Goal: Find specific page/section: Find specific page/section

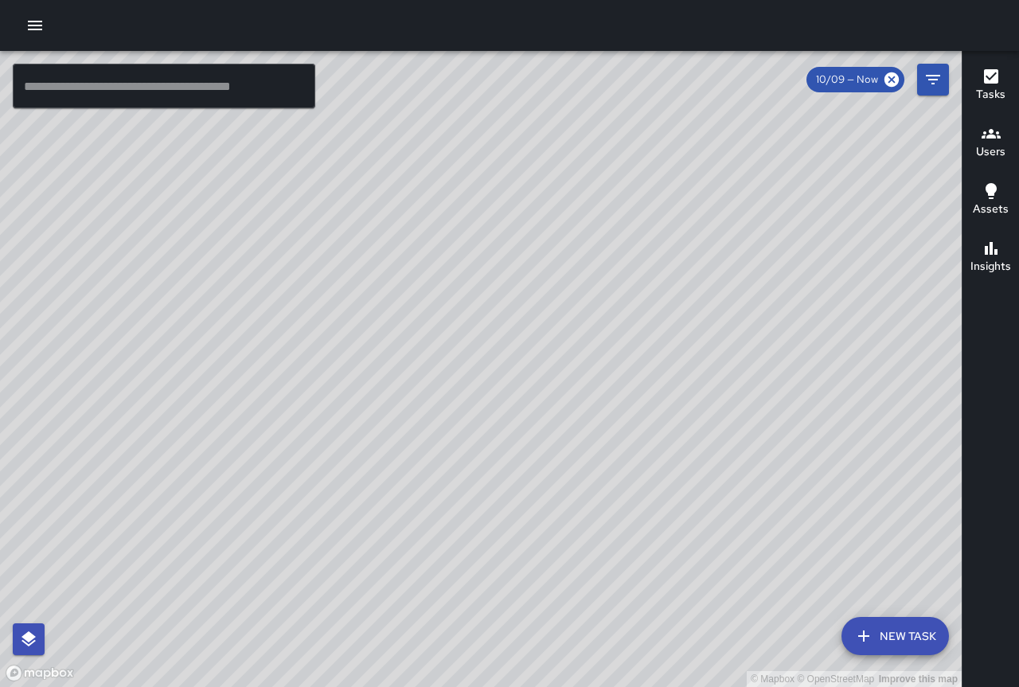
drag, startPoint x: 292, startPoint y: 231, endPoint x: 516, endPoint y: 342, distance: 249.7
click at [293, 231] on div "© Mapbox © OpenStreetMap Improve this map" at bounding box center [481, 369] width 962 height 636
click at [522, 270] on div "© Mapbox © OpenStreetMap Improve this map DH [PERSON_NAME] Ambassador Tasks 17 …" at bounding box center [481, 369] width 962 height 636
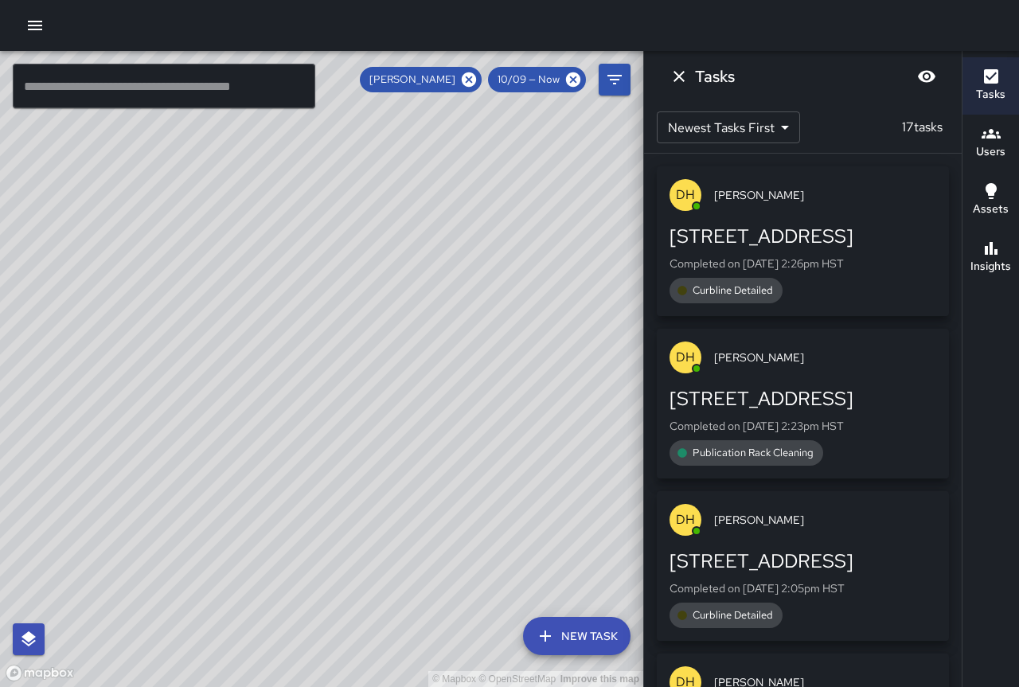
drag, startPoint x: 280, startPoint y: 272, endPoint x: 675, endPoint y: 460, distance: 437.5
click at [675, 460] on div "© Mapbox © OpenStreetMap Improve this map ​ New Task [PERSON_NAME] 10/09 — Now …" at bounding box center [509, 369] width 1019 height 636
drag, startPoint x: 414, startPoint y: 342, endPoint x: 542, endPoint y: 439, distance: 160.4
click at [542, 439] on div "© Mapbox © OpenStreetMap Improve this map" at bounding box center [322, 369] width 644 height 636
drag, startPoint x: 310, startPoint y: 259, endPoint x: 522, endPoint y: 407, distance: 258.5
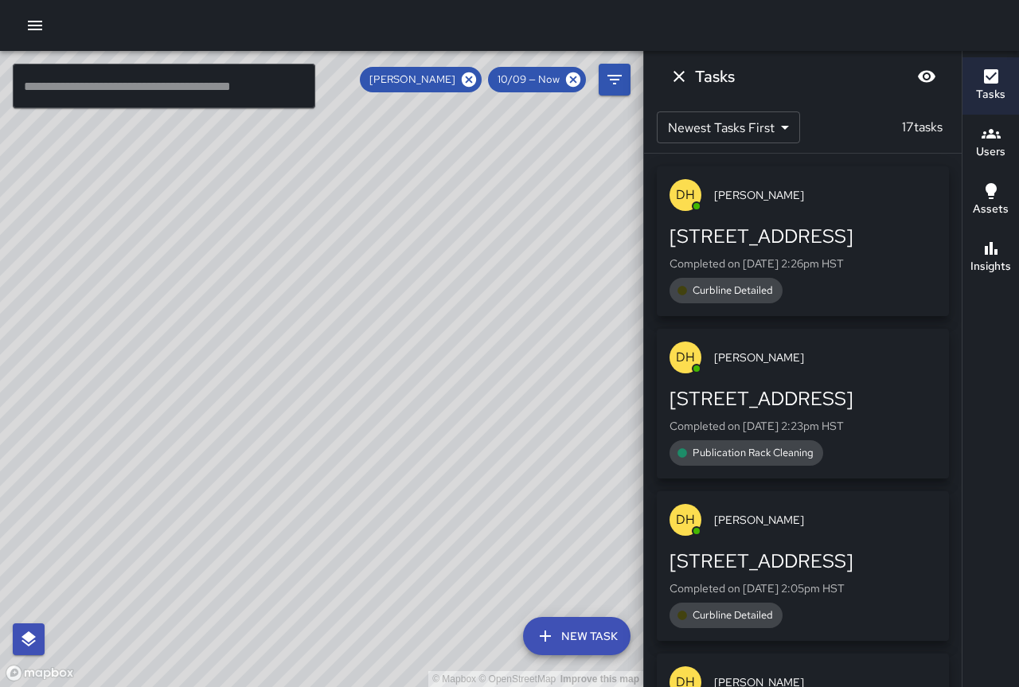
click at [522, 407] on div "© Mapbox © OpenStreetMap Improve this map" at bounding box center [322, 369] width 644 height 636
drag, startPoint x: 331, startPoint y: 321, endPoint x: 428, endPoint y: 363, distance: 105.9
click at [433, 365] on div "© Mapbox © OpenStreetMap Improve this map" at bounding box center [322, 369] width 644 height 636
drag, startPoint x: 314, startPoint y: 331, endPoint x: 491, endPoint y: 295, distance: 180.4
click at [491, 295] on div "© Mapbox © OpenStreetMap Improve this map" at bounding box center [322, 369] width 644 height 636
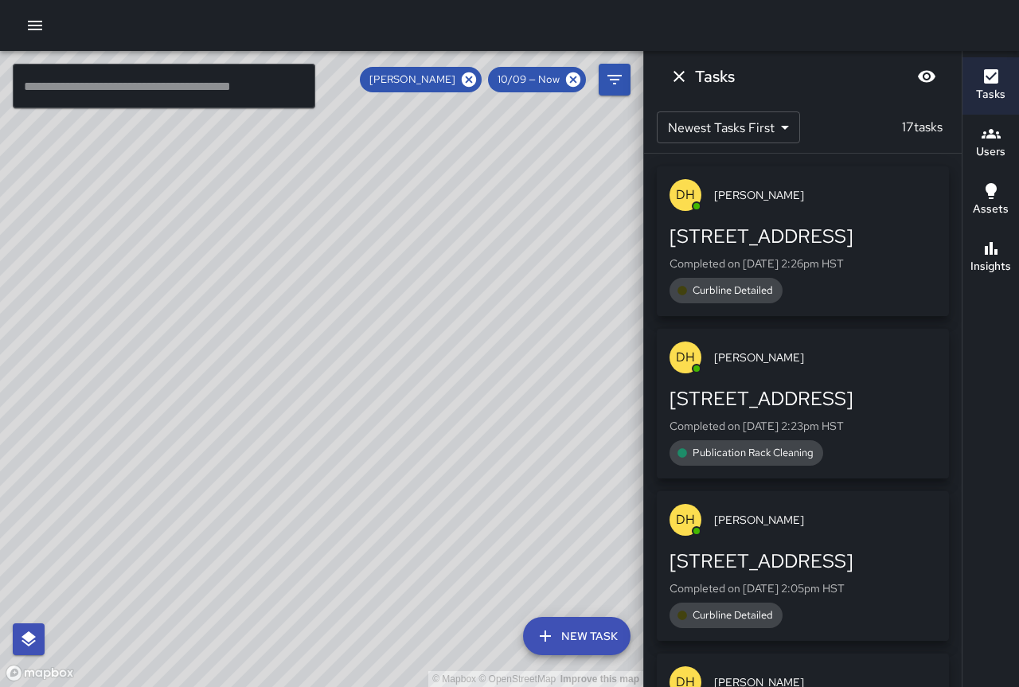
drag, startPoint x: 438, startPoint y: 376, endPoint x: 516, endPoint y: 205, distance: 187.5
click at [516, 205] on div "© Mapbox © OpenStreetMap Improve this map" at bounding box center [322, 369] width 644 height 636
drag, startPoint x: 292, startPoint y: 345, endPoint x: 532, endPoint y: 282, distance: 247.9
click at [532, 282] on div "© Mapbox © OpenStreetMap Improve this map" at bounding box center [322, 369] width 644 height 636
drag, startPoint x: 440, startPoint y: 362, endPoint x: 385, endPoint y: 311, distance: 74.4
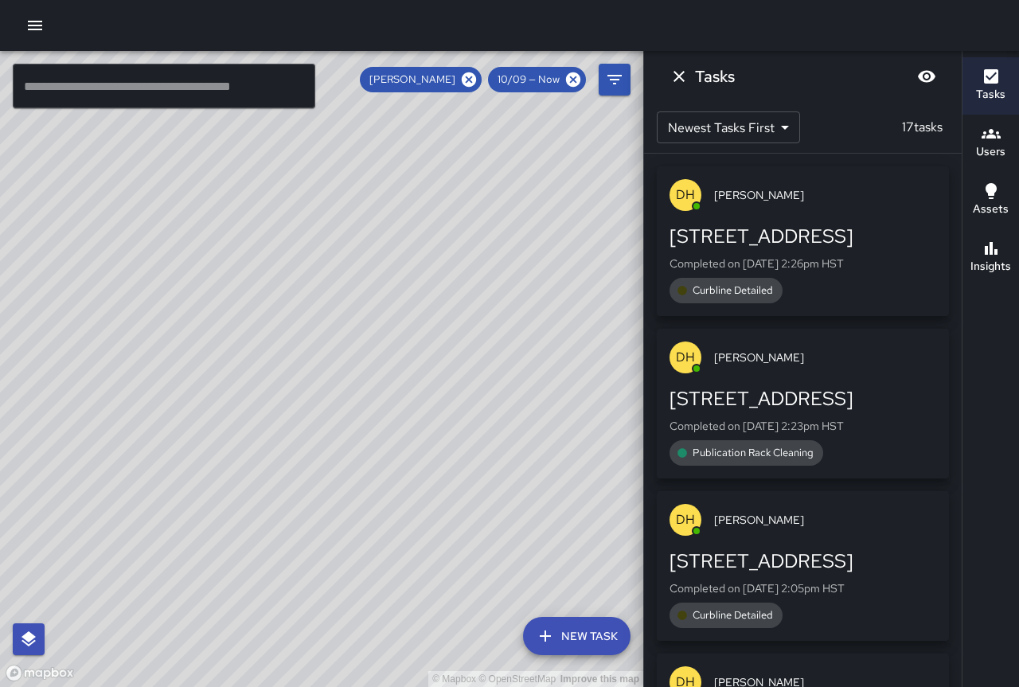
click at [364, 291] on div "© Mapbox © OpenStreetMap Improve this map" at bounding box center [322, 369] width 644 height 636
drag, startPoint x: 473, startPoint y: 344, endPoint x: 374, endPoint y: 316, distance: 103.4
click at [365, 318] on div "© Mapbox © OpenStreetMap Improve this map" at bounding box center [322, 369] width 644 height 636
drag, startPoint x: 452, startPoint y: 358, endPoint x: 443, endPoint y: 360, distance: 9.1
click at [443, 360] on div "© Mapbox © OpenStreetMap Improve this map" at bounding box center [322, 369] width 644 height 636
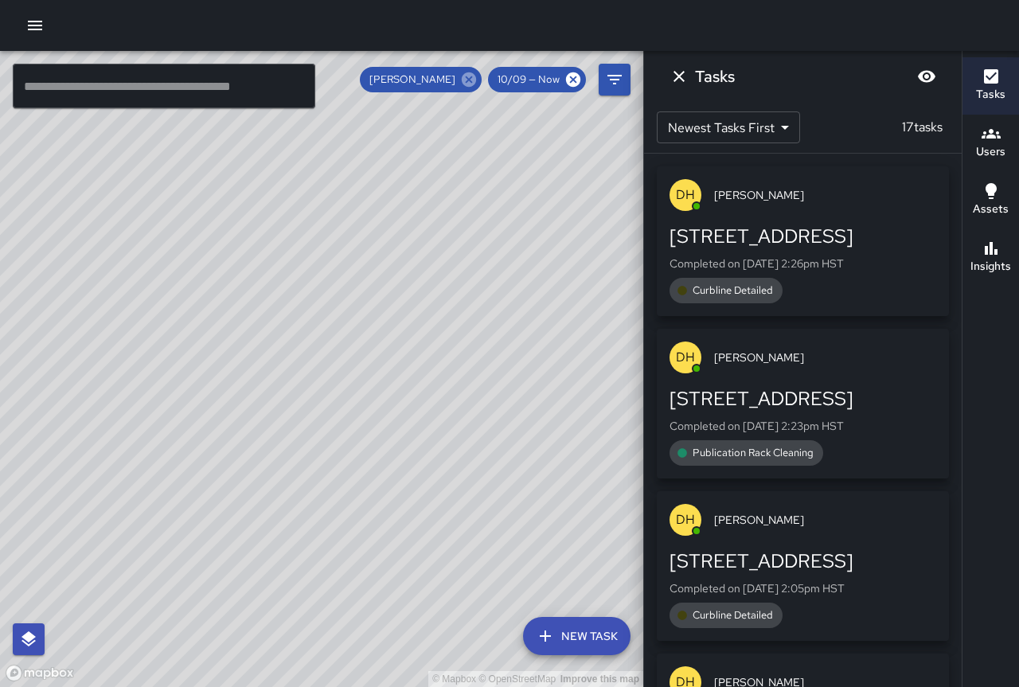
click at [470, 76] on icon at bounding box center [469, 79] width 14 height 14
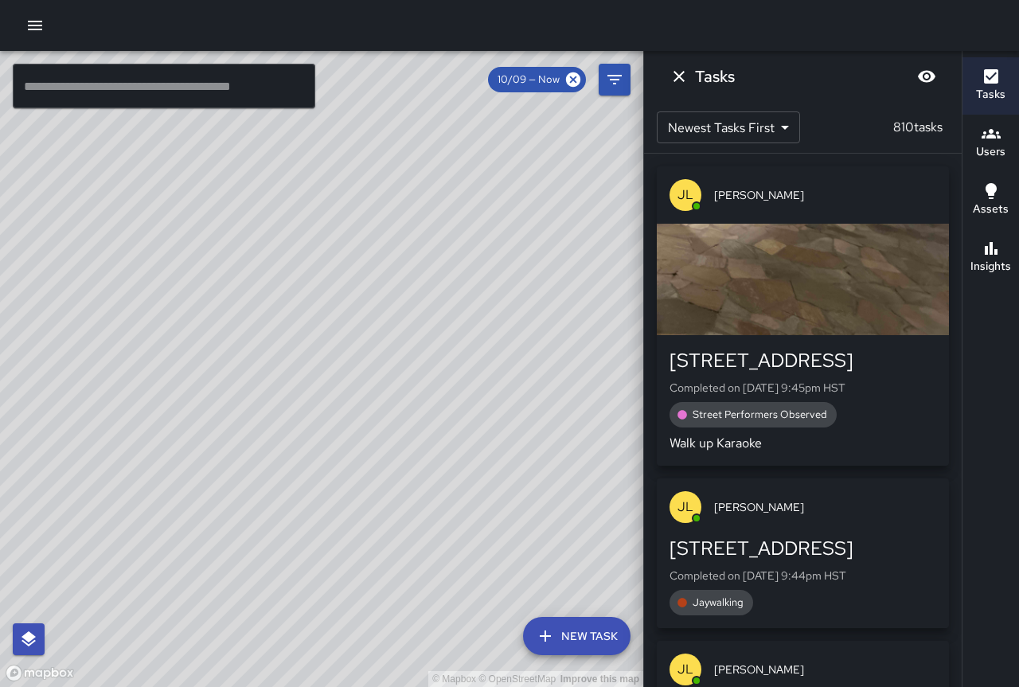
drag, startPoint x: 457, startPoint y: 335, endPoint x: 448, endPoint y: 446, distance: 111.9
click at [409, 485] on div "© Mapbox © OpenStreetMap Improve this map" at bounding box center [322, 369] width 644 height 636
click at [671, 78] on icon "Dismiss" at bounding box center [679, 76] width 19 height 19
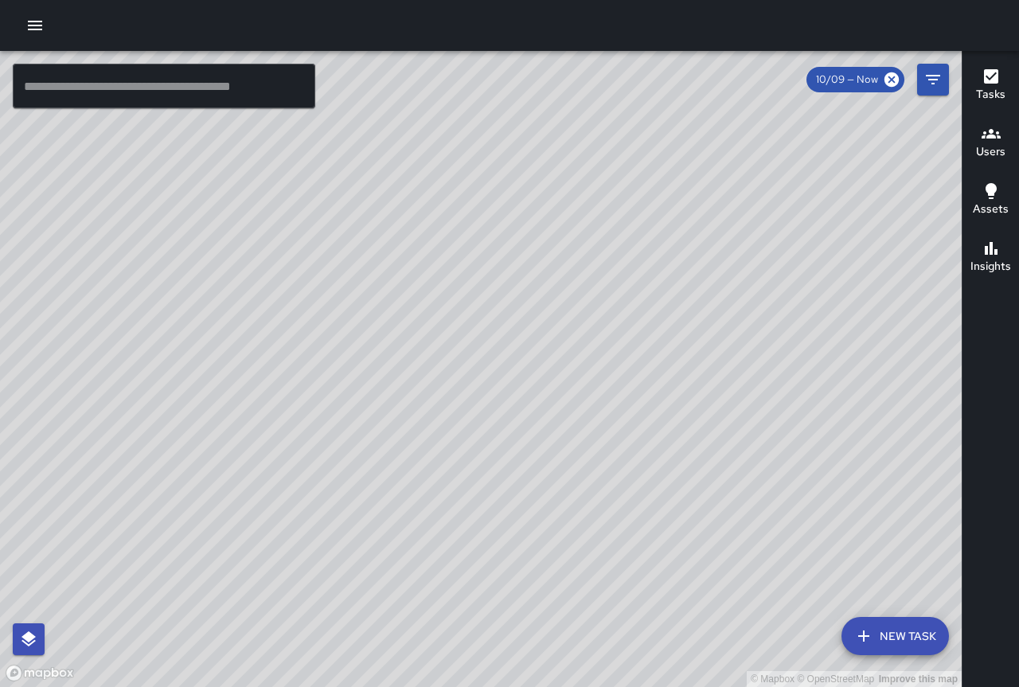
drag, startPoint x: 450, startPoint y: 170, endPoint x: 617, endPoint y: 536, distance: 402.0
click at [617, 537] on div "© Mapbox © OpenStreetMap Improve this map" at bounding box center [481, 369] width 962 height 636
click at [502, 510] on div "© Mapbox © OpenStreetMap Improve this map TN [PERSON_NAME] Ambassador Tasks 16 …" at bounding box center [481, 369] width 962 height 636
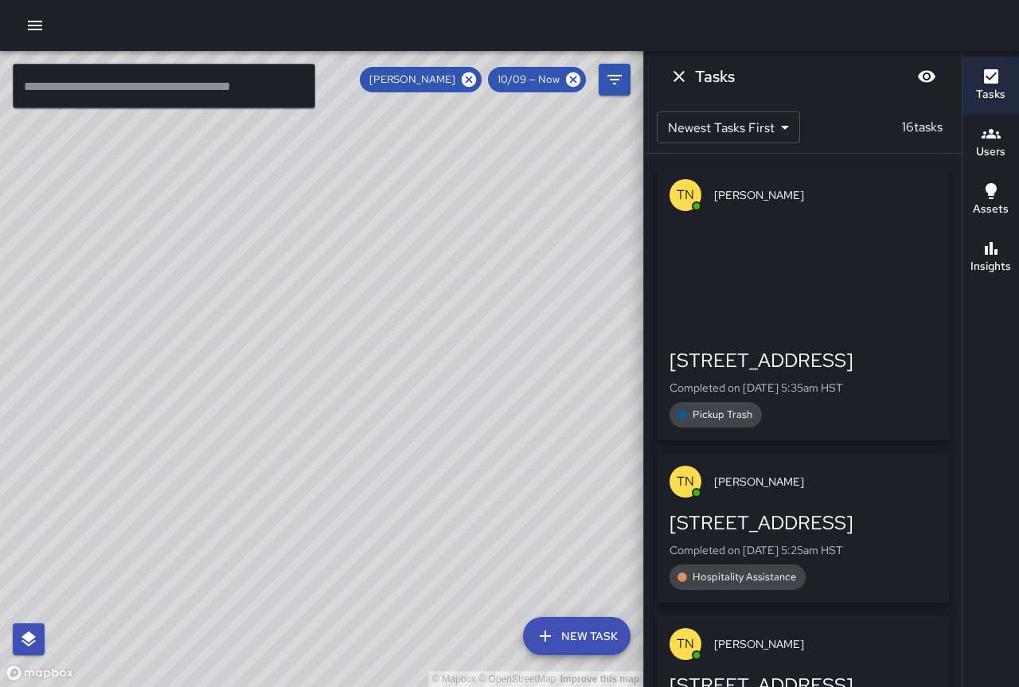
drag, startPoint x: 523, startPoint y: 391, endPoint x: 428, endPoint y: 284, distance: 143.9
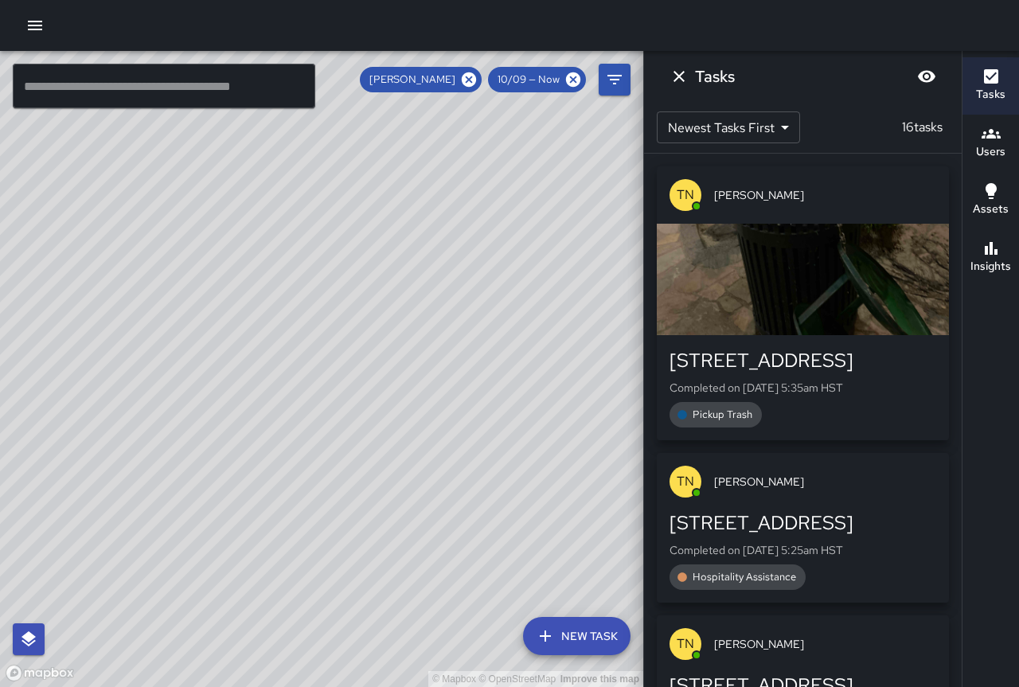
click at [428, 284] on div "© Mapbox © OpenStreetMap Improve this map" at bounding box center [322, 369] width 644 height 636
drag, startPoint x: 432, startPoint y: 317, endPoint x: 300, endPoint y: 214, distance: 167.4
click at [300, 214] on div "© Mapbox © OpenStreetMap Improve this map" at bounding box center [322, 369] width 644 height 636
drag, startPoint x: 414, startPoint y: 347, endPoint x: 316, endPoint y: 268, distance: 126.3
click at [316, 268] on div "© Mapbox © OpenStreetMap Improve this map" at bounding box center [322, 369] width 644 height 636
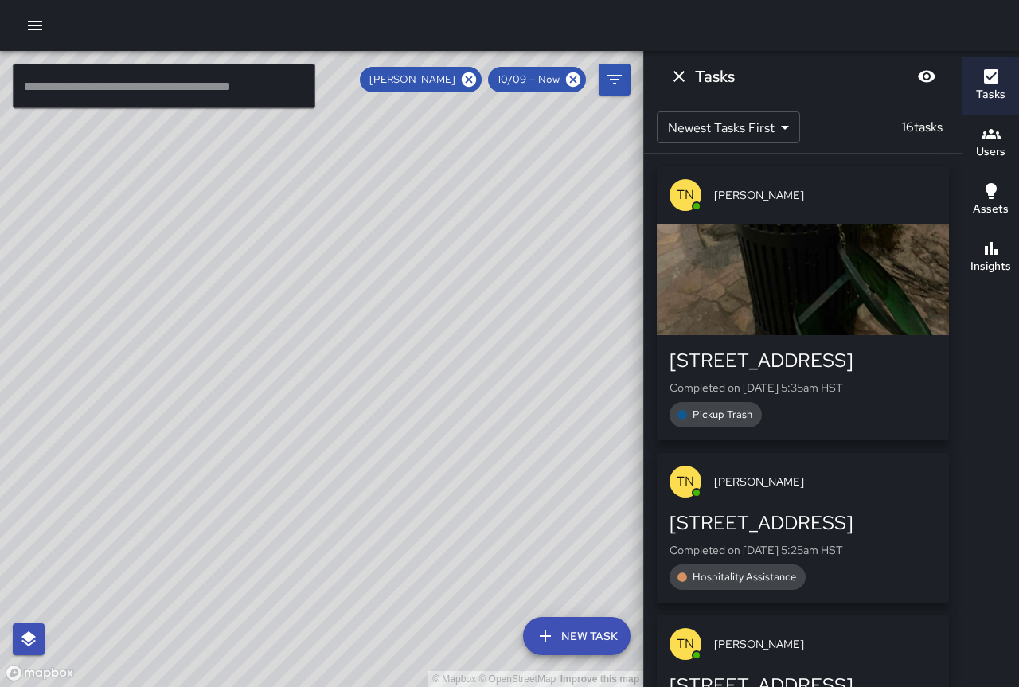
drag, startPoint x: 431, startPoint y: 331, endPoint x: 298, endPoint y: 268, distance: 147.5
click at [288, 262] on div "© Mapbox © OpenStreetMap Improve this map" at bounding box center [322, 369] width 644 height 636
drag, startPoint x: 389, startPoint y: 381, endPoint x: 392, endPoint y: 358, distance: 22.5
click at [392, 358] on div "© Mapbox © OpenStreetMap Improve this map" at bounding box center [322, 369] width 644 height 636
drag, startPoint x: 422, startPoint y: 414, endPoint x: 301, endPoint y: 151, distance: 289.4
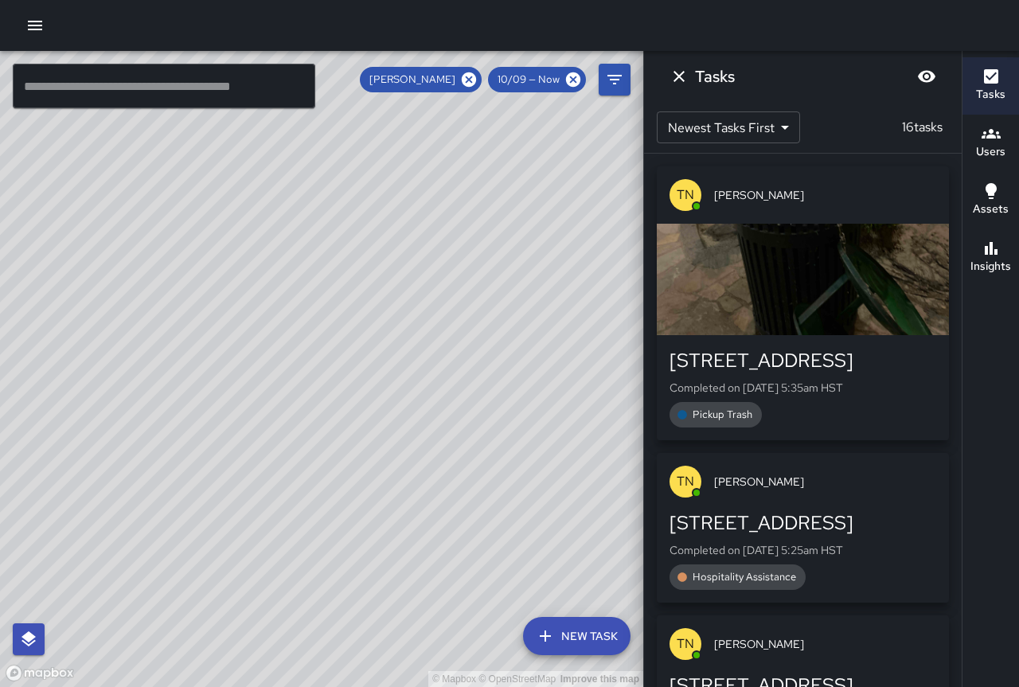
click at [302, 151] on div "© Mapbox © OpenStreetMap Improve this map" at bounding box center [322, 369] width 644 height 636
drag, startPoint x: 425, startPoint y: 315, endPoint x: 268, endPoint y: 348, distance: 159.5
click at [262, 347] on div "© Mapbox © OpenStreetMap Improve this map" at bounding box center [322, 369] width 644 height 636
drag, startPoint x: 327, startPoint y: 359, endPoint x: 315, endPoint y: 378, distance: 22.5
click at [315, 378] on div "© Mapbox © OpenStreetMap Improve this map" at bounding box center [322, 369] width 644 height 636
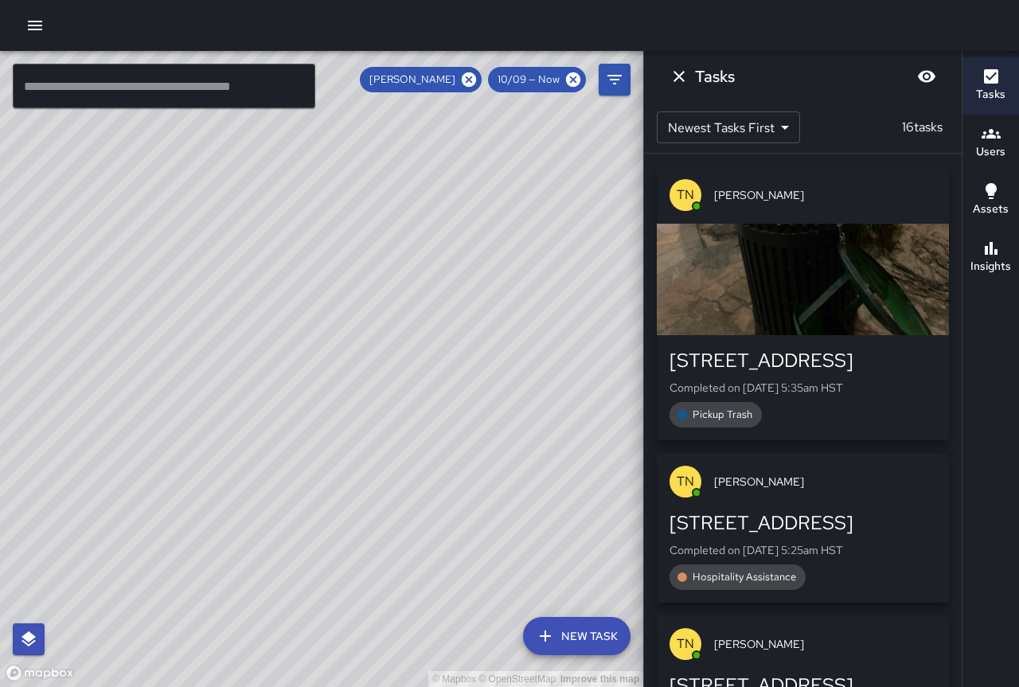
drag, startPoint x: 311, startPoint y: 256, endPoint x: 378, endPoint y: 381, distance: 142.2
click at [386, 392] on div "© Mapbox © OpenStreetMap Improve this map" at bounding box center [322, 369] width 644 height 636
drag, startPoint x: 298, startPoint y: 315, endPoint x: 389, endPoint y: 391, distance: 118.2
click at [389, 391] on div "© Mapbox © OpenStreetMap Improve this map TN [PERSON_NAME] Ambassador Tasks 16 …" at bounding box center [322, 369] width 644 height 636
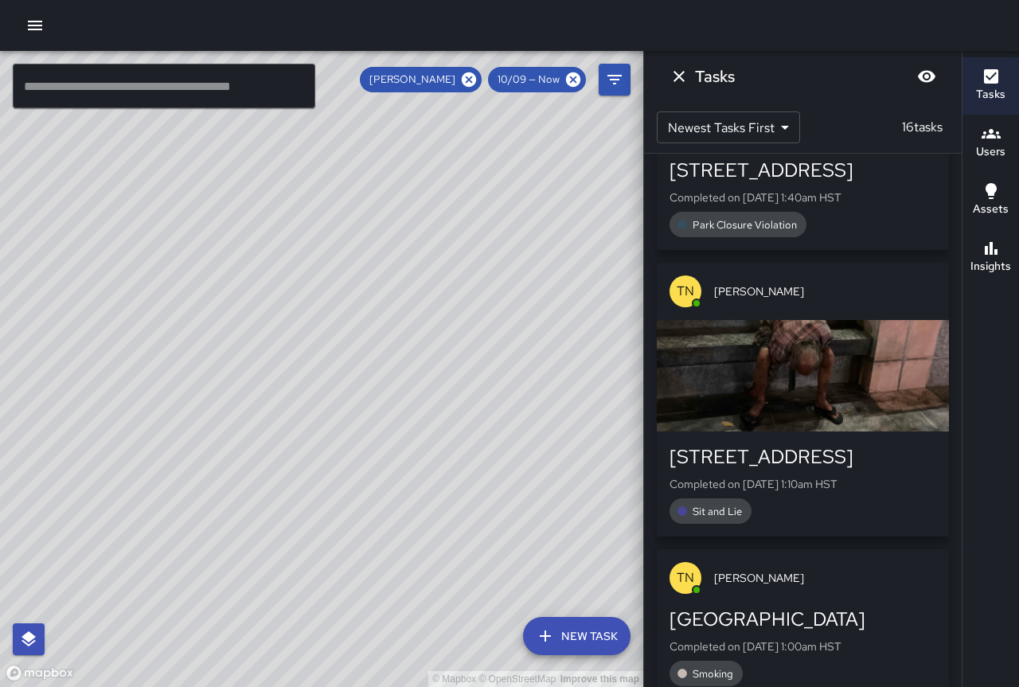
scroll to position [1929, 0]
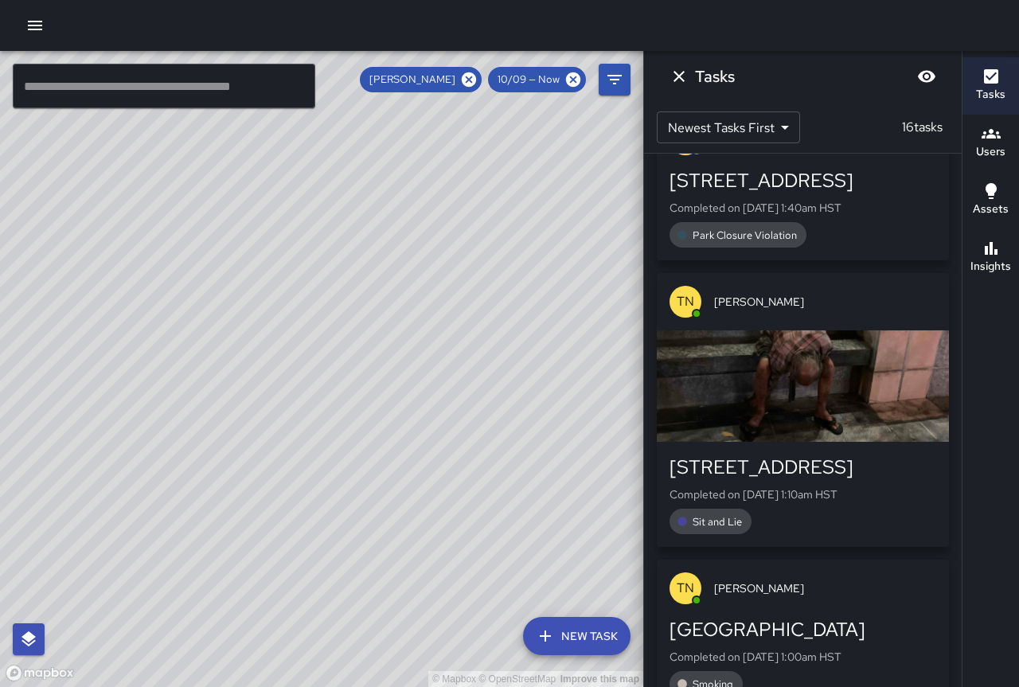
click at [785, 371] on div "button" at bounding box center [803, 387] width 292 height 112
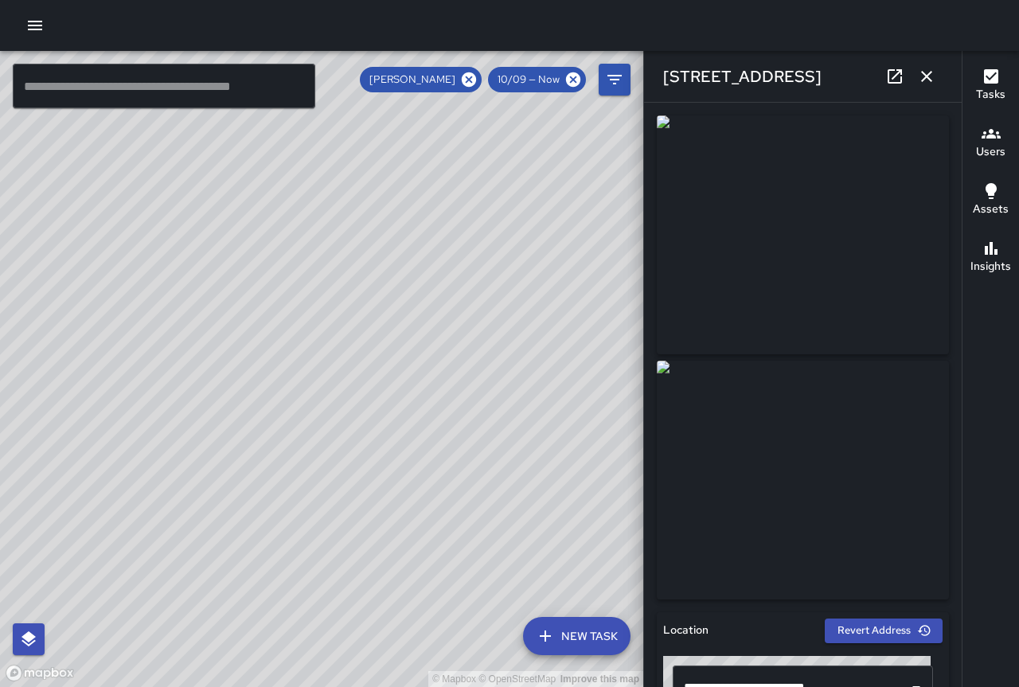
click at [925, 71] on icon "button" at bounding box center [927, 76] width 19 height 19
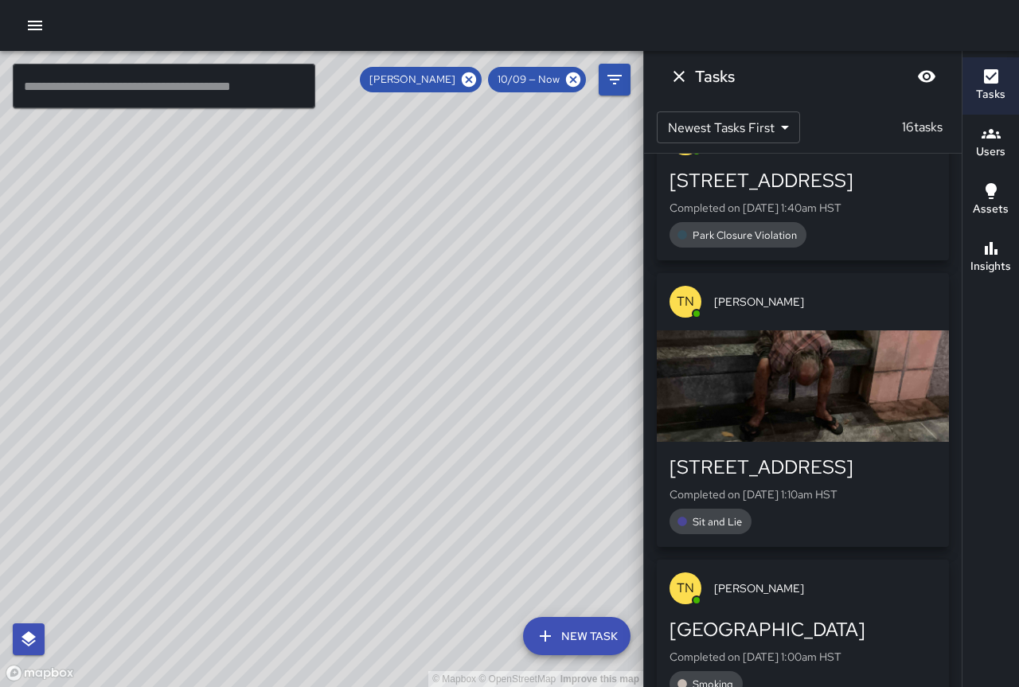
click at [744, 327] on div "TN [PERSON_NAME]" at bounding box center [803, 301] width 292 height 57
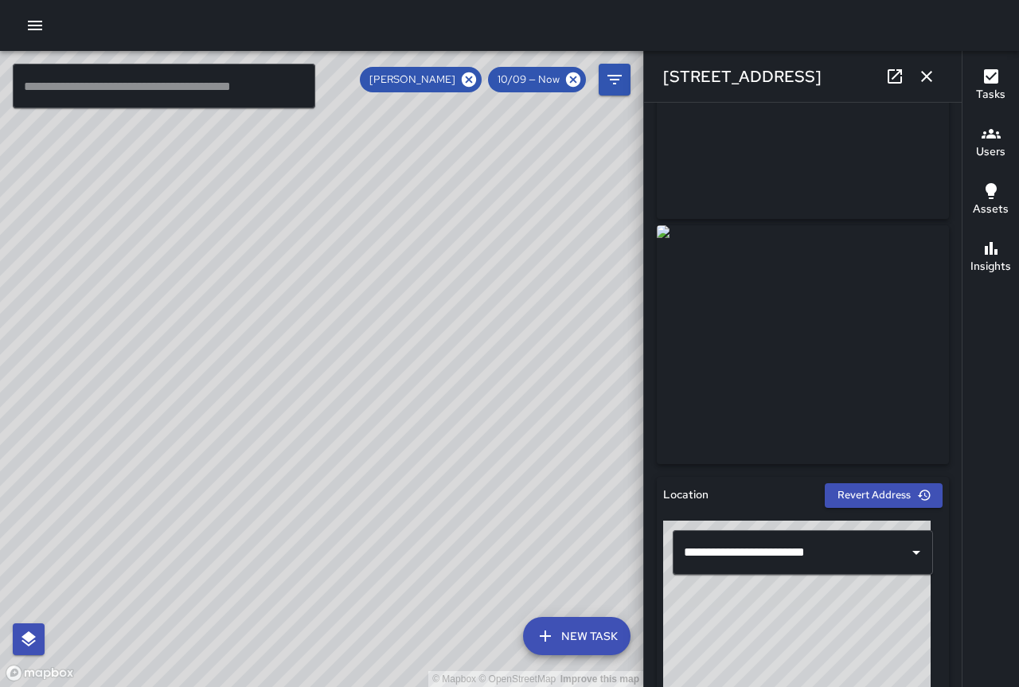
scroll to position [0, 0]
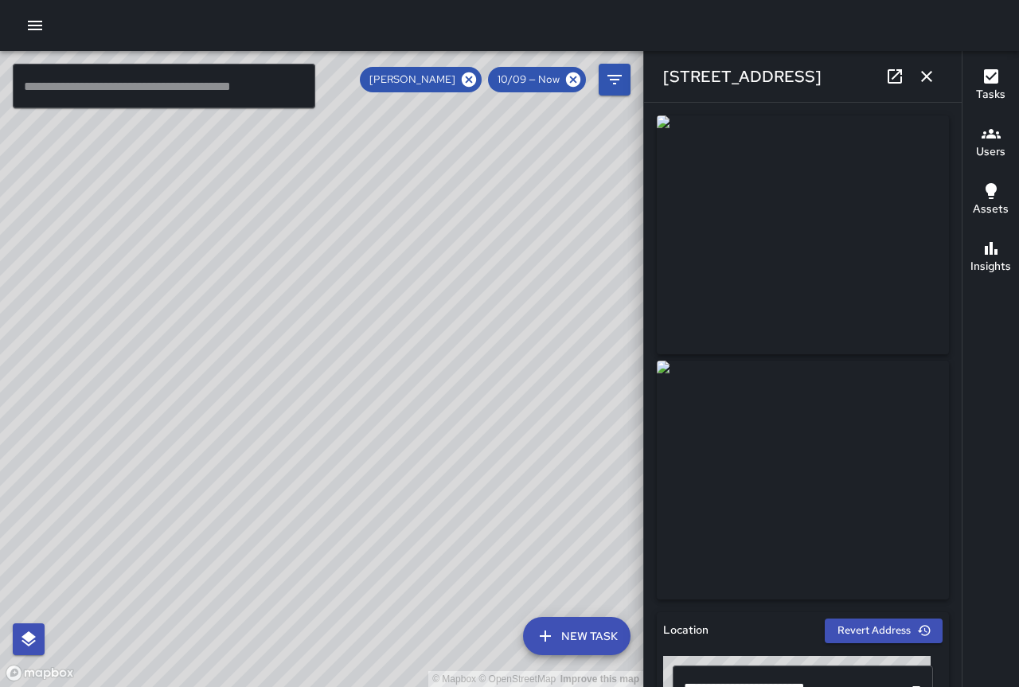
click at [933, 67] on icon "button" at bounding box center [927, 76] width 19 height 19
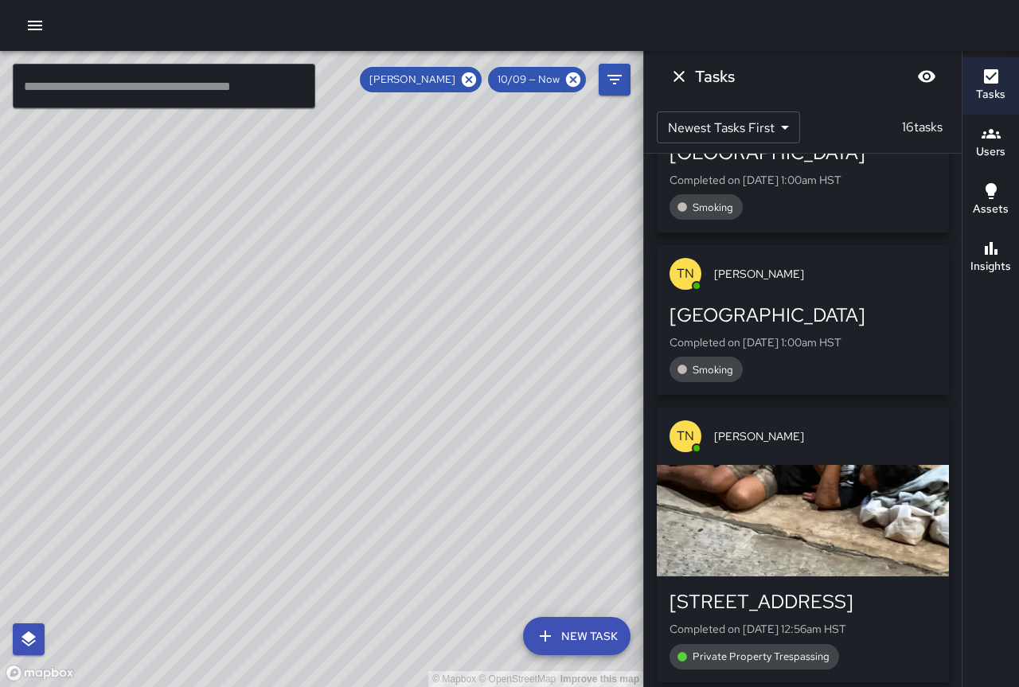
scroll to position [2577, 0]
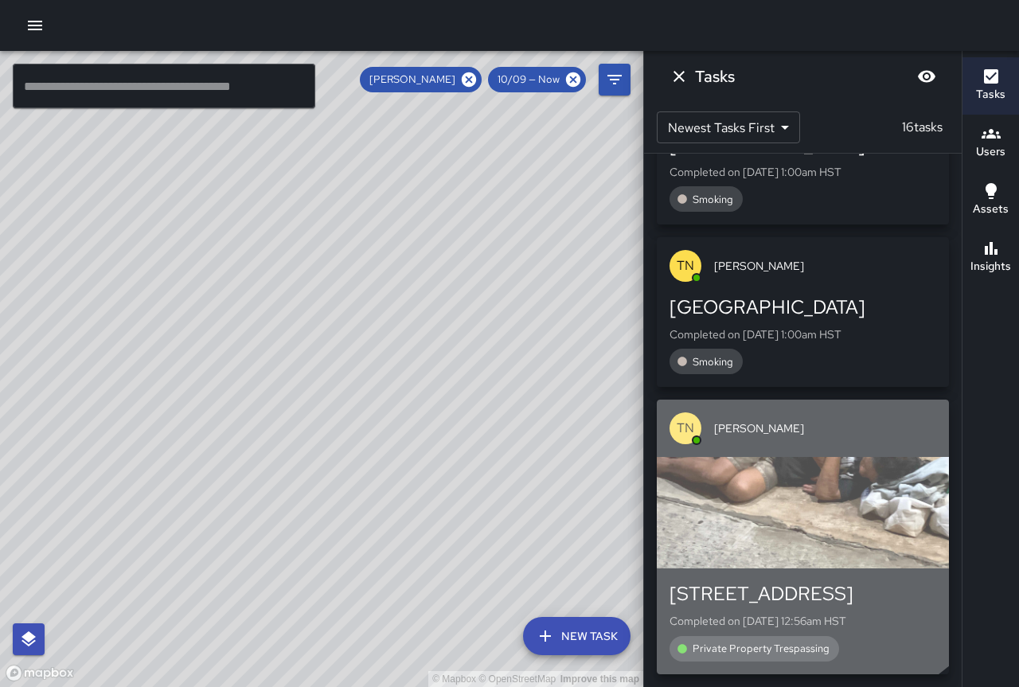
click at [784, 469] on div "button" at bounding box center [803, 513] width 292 height 112
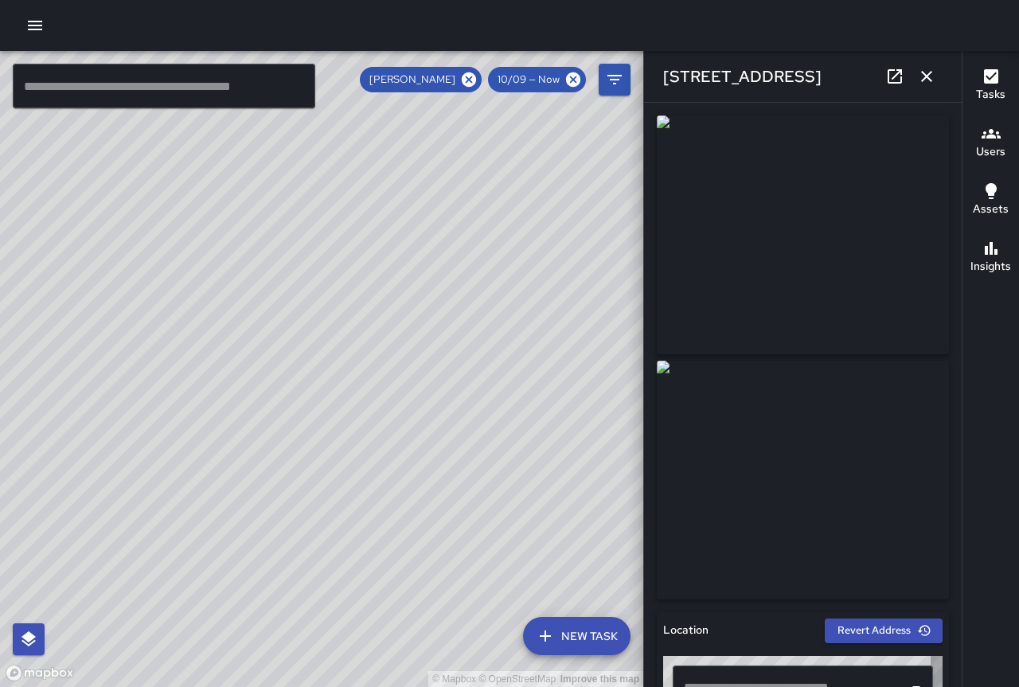
type input "**********"
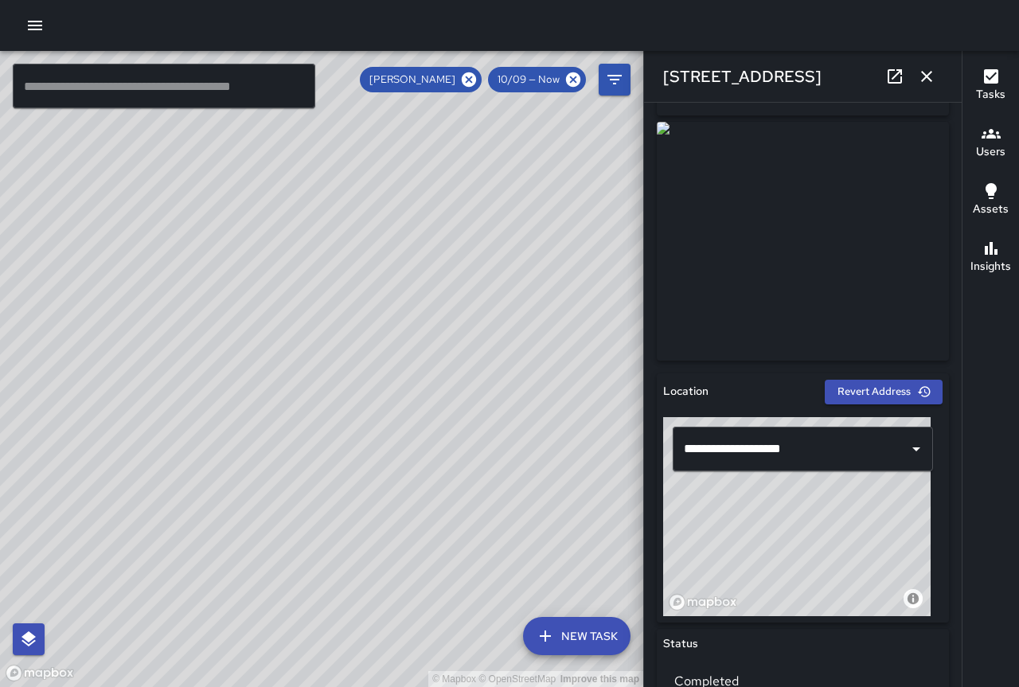
scroll to position [0, 0]
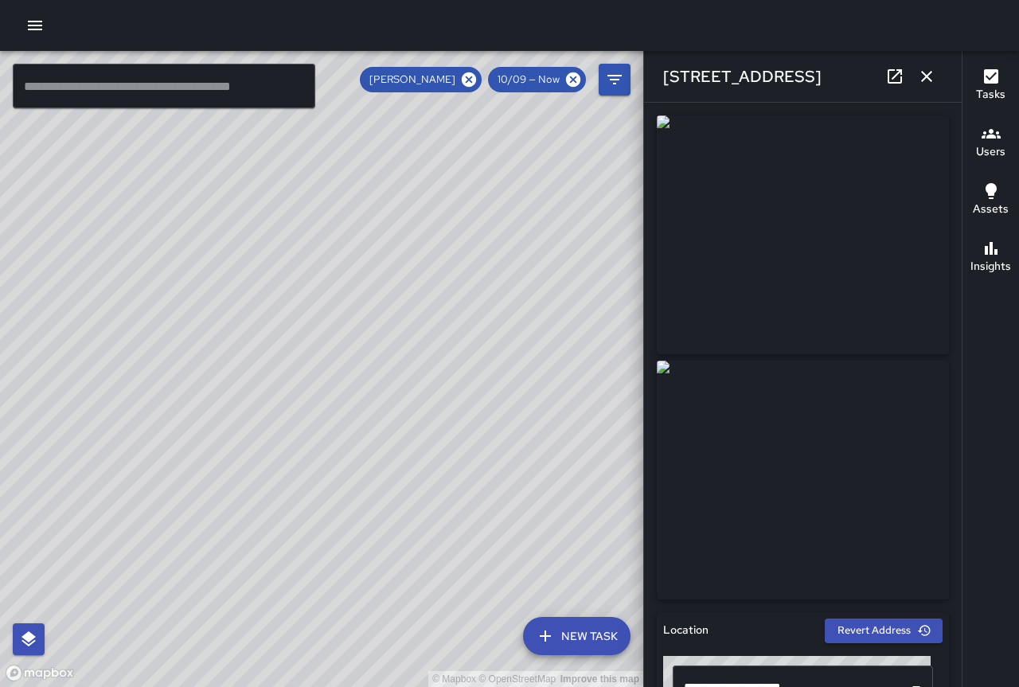
click at [924, 79] on icon "button" at bounding box center [926, 76] width 11 height 11
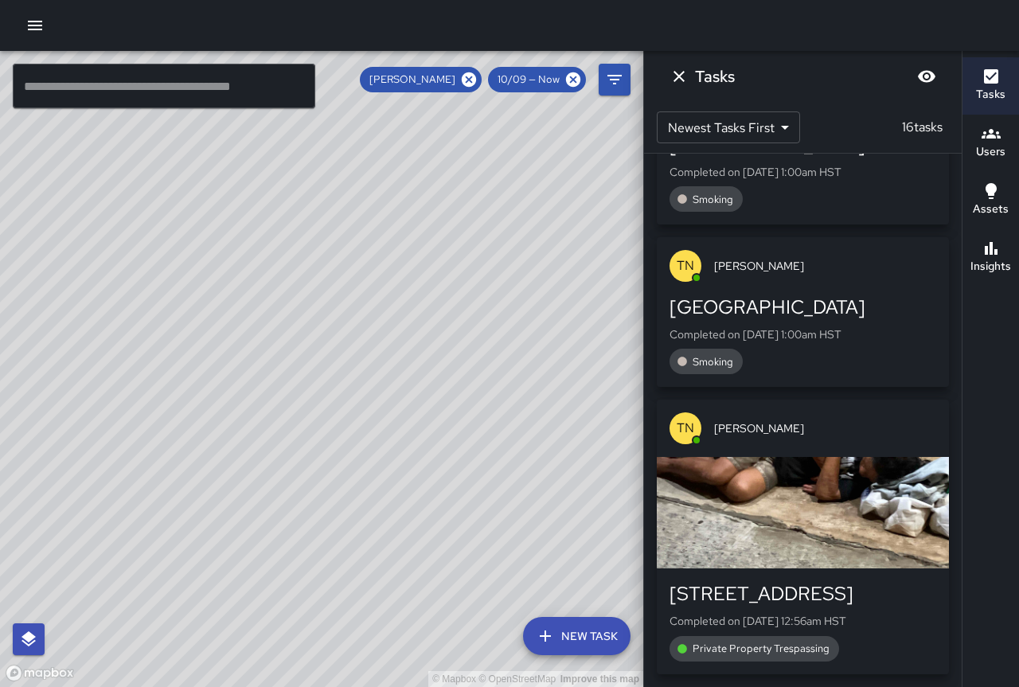
drag, startPoint x: 569, startPoint y: 404, endPoint x: 536, endPoint y: 394, distance: 34.0
click at [536, 394] on div "© Mapbox © OpenStreetMap Improve this map" at bounding box center [322, 369] width 644 height 636
click at [685, 71] on icon "Dismiss" at bounding box center [679, 76] width 19 height 19
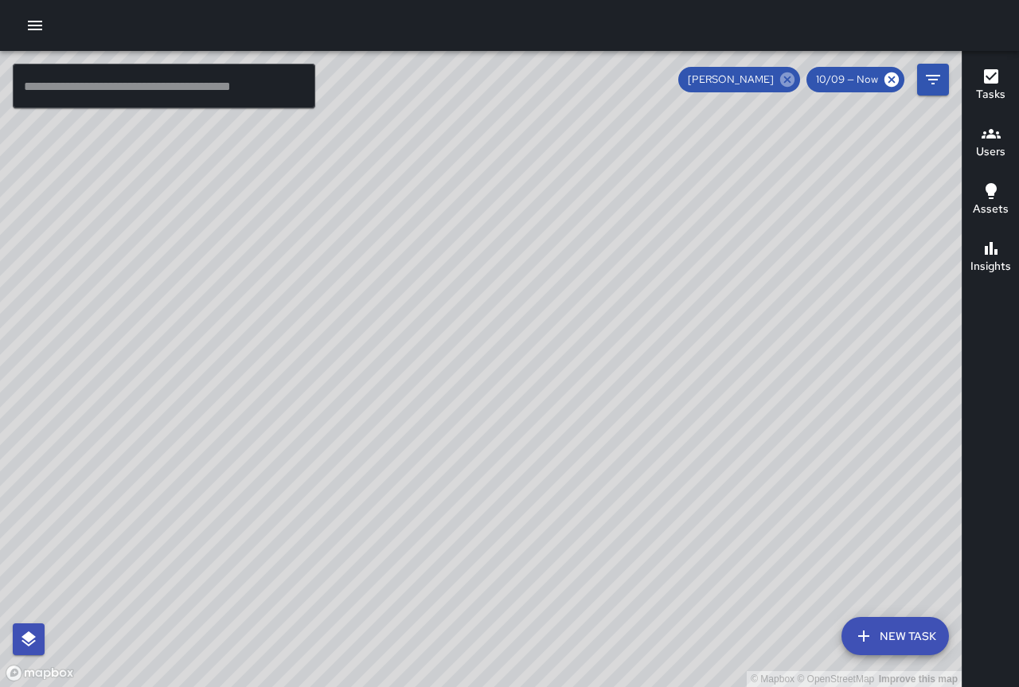
click at [793, 76] on icon at bounding box center [788, 79] width 14 height 14
click at [851, 182] on div "© Mapbox © OpenStreetMap Improve this map [PERSON_NAME] Supervisor Tasks 6 / 6 …" at bounding box center [481, 369] width 962 height 636
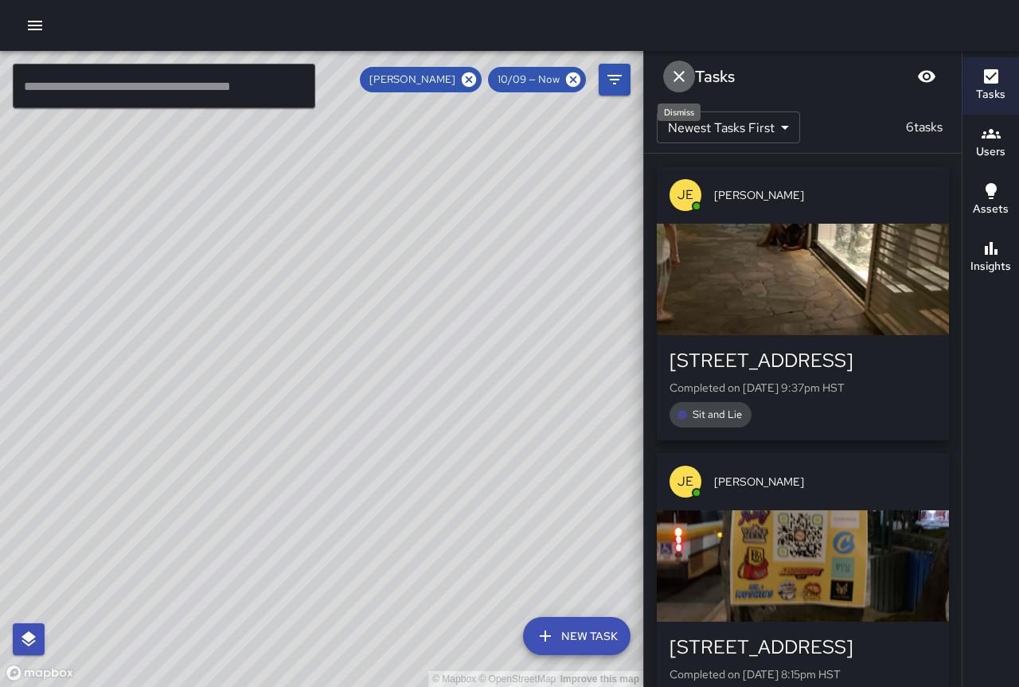
click at [685, 79] on icon "Dismiss" at bounding box center [679, 76] width 19 height 19
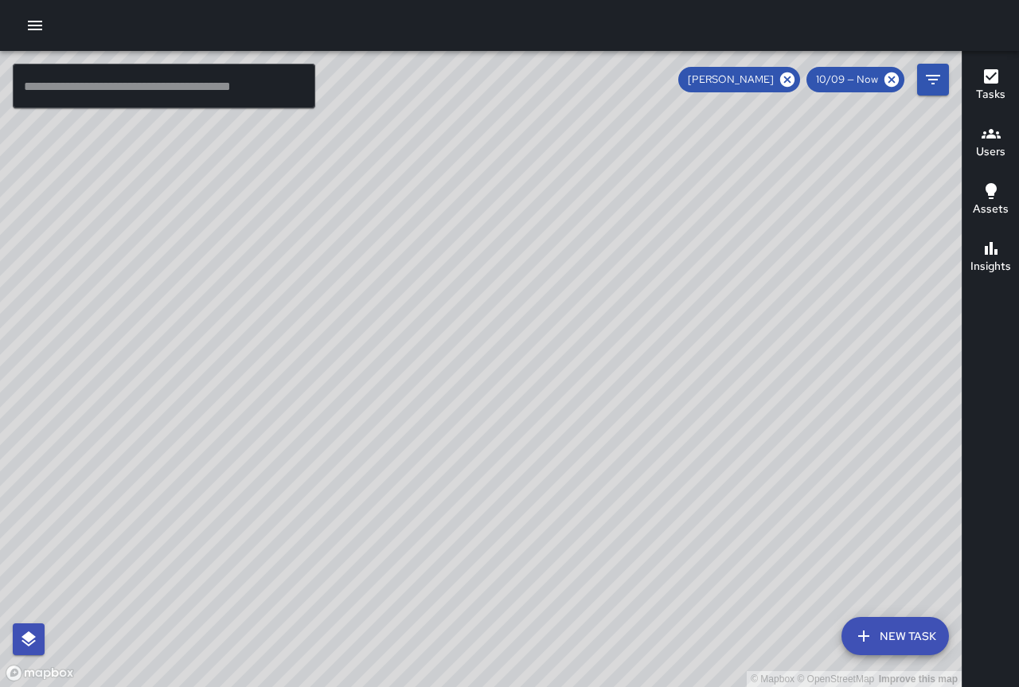
drag, startPoint x: 829, startPoint y: 184, endPoint x: 650, endPoint y: 277, distance: 202.0
click at [650, 277] on div "© Mapbox © OpenStreetMap Improve this map" at bounding box center [481, 369] width 962 height 636
drag, startPoint x: 727, startPoint y: 269, endPoint x: 646, endPoint y: 337, distance: 105.7
click at [646, 337] on div "© Mapbox © OpenStreetMap Improve this map" at bounding box center [481, 369] width 962 height 636
drag, startPoint x: 726, startPoint y: 239, endPoint x: 720, endPoint y: 335, distance: 96.6
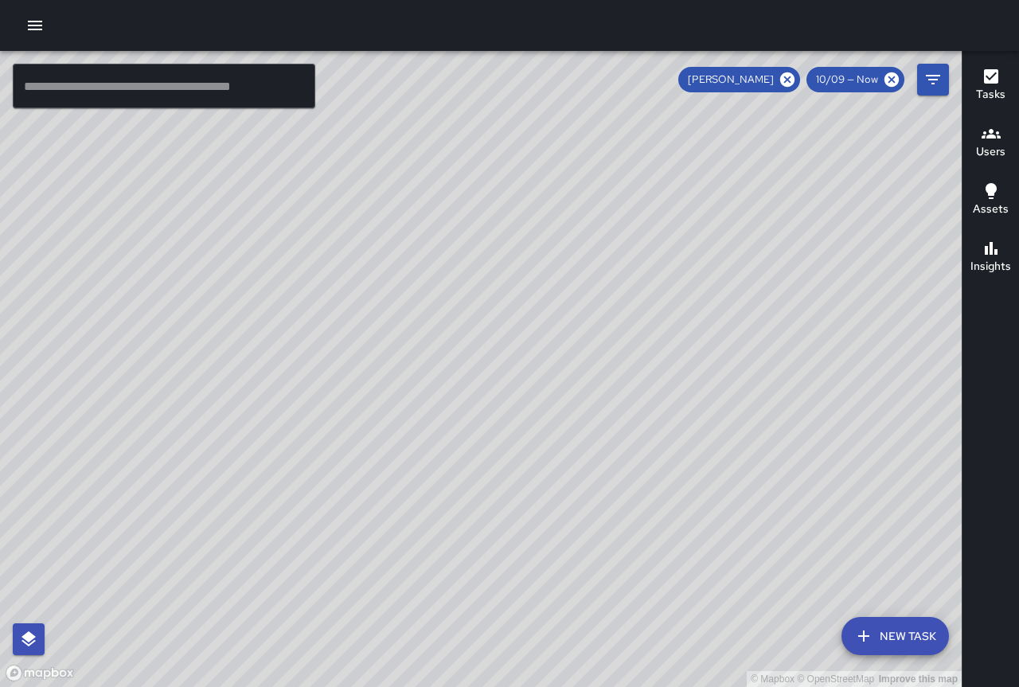
click at [720, 336] on div "© Mapbox © OpenStreetMap Improve this map" at bounding box center [481, 369] width 962 height 636
drag, startPoint x: 683, startPoint y: 460, endPoint x: 655, endPoint y: 321, distance: 141.5
click at [628, 317] on div "© Mapbox © OpenStreetMap Improve this map" at bounding box center [481, 369] width 962 height 636
drag, startPoint x: 705, startPoint y: 372, endPoint x: 629, endPoint y: 297, distance: 106.4
click at [628, 298] on div "© Mapbox © OpenStreetMap Improve this map" at bounding box center [481, 369] width 962 height 636
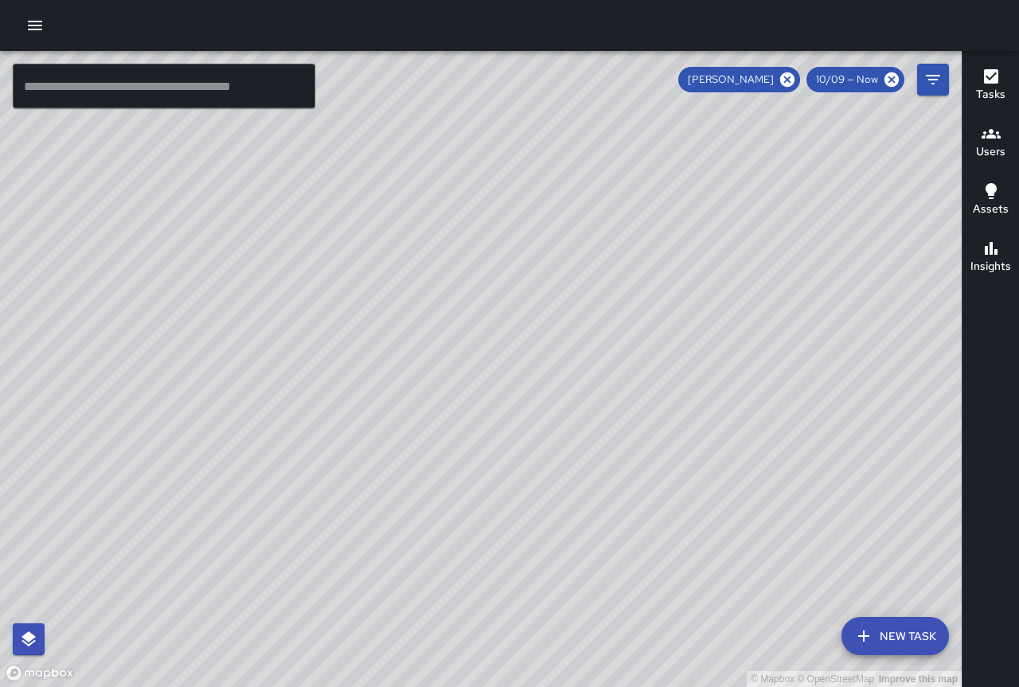
drag, startPoint x: 720, startPoint y: 379, endPoint x: 613, endPoint y: 299, distance: 133.2
click at [612, 302] on div "© Mapbox © OpenStreetMap Improve this map" at bounding box center [481, 369] width 962 height 636
drag, startPoint x: 614, startPoint y: 331, endPoint x: 430, endPoint y: 233, distance: 208.4
click at [429, 236] on div "© Mapbox © OpenStreetMap Improve this map" at bounding box center [481, 369] width 962 height 636
drag, startPoint x: 492, startPoint y: 316, endPoint x: 410, endPoint y: 233, distance: 116.6
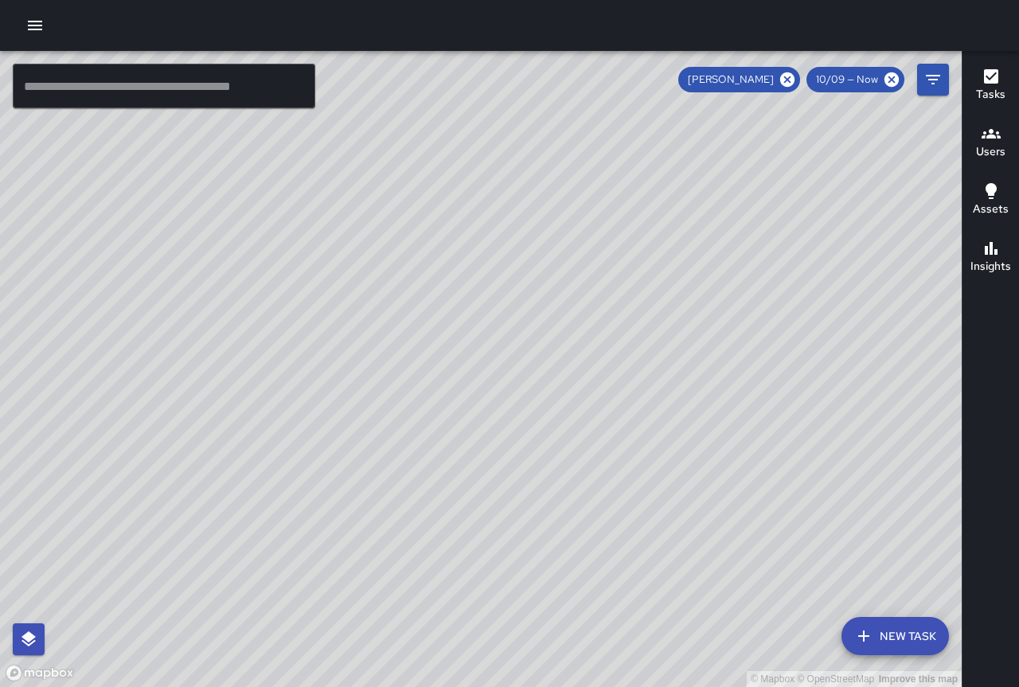
click at [409, 235] on div "© Mapbox © OpenStreetMap Improve this map" at bounding box center [481, 369] width 962 height 636
drag, startPoint x: 568, startPoint y: 366, endPoint x: 536, endPoint y: 272, distance: 99.2
click at [534, 275] on div "© Mapbox © OpenStreetMap Improve this map" at bounding box center [481, 369] width 962 height 636
drag, startPoint x: 460, startPoint y: 277, endPoint x: 511, endPoint y: 293, distance: 53.4
click at [511, 293] on div "© Mapbox © OpenStreetMap Improve this map" at bounding box center [481, 369] width 962 height 636
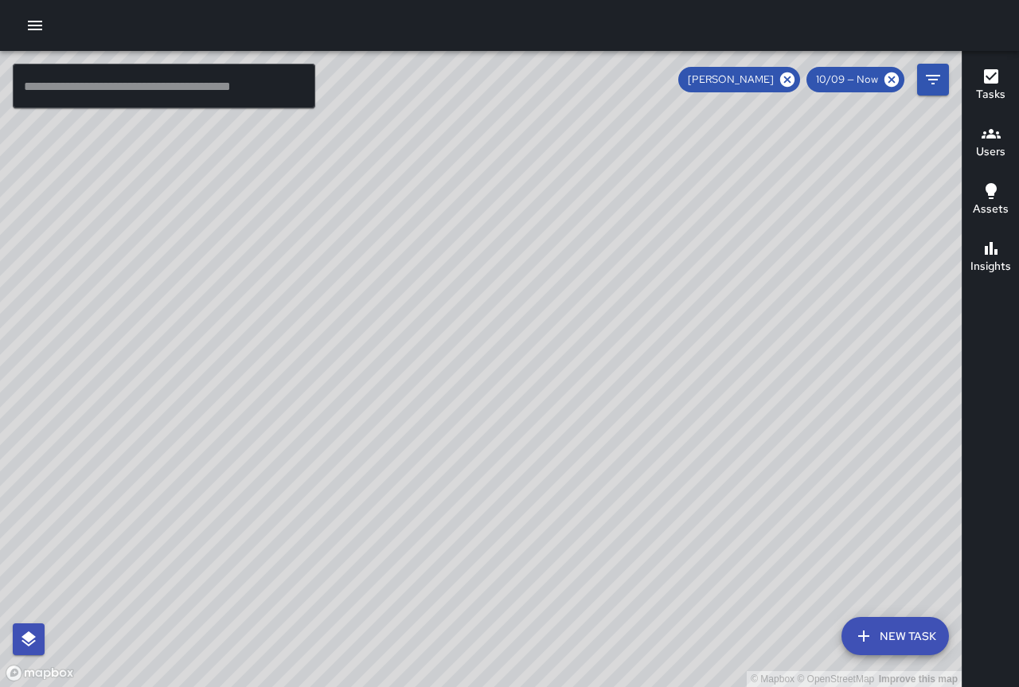
drag, startPoint x: 456, startPoint y: 251, endPoint x: 636, endPoint y: 380, distance: 220.8
click at [636, 380] on div "© Mapbox © OpenStreetMap Improve this map" at bounding box center [481, 369] width 962 height 636
drag, startPoint x: 342, startPoint y: 165, endPoint x: 482, endPoint y: 299, distance: 193.2
click at [489, 304] on div "© Mapbox © OpenStreetMap Improve this map" at bounding box center [481, 369] width 962 height 636
drag, startPoint x: 370, startPoint y: 172, endPoint x: 417, endPoint y: 257, distance: 97.3
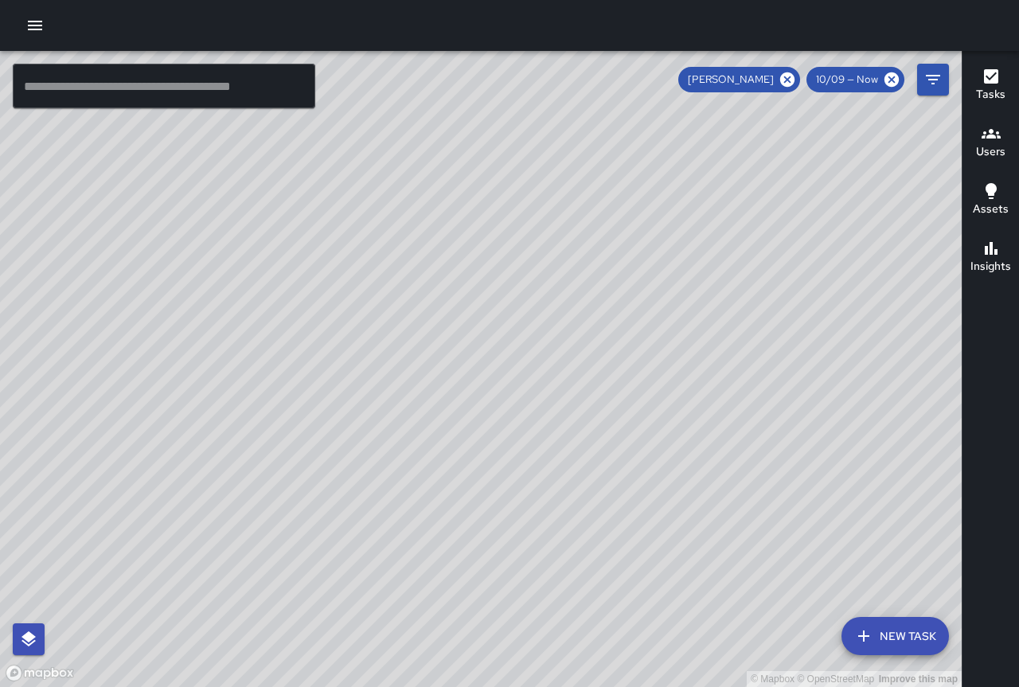
click at [431, 265] on div "© Mapbox © OpenStreetMap Improve this map" at bounding box center [481, 369] width 962 height 636
drag, startPoint x: 409, startPoint y: 134, endPoint x: 487, endPoint y: 327, distance: 208.7
click at [487, 327] on div "© Mapbox © OpenStreetMap Improve this map" at bounding box center [481, 369] width 962 height 636
drag, startPoint x: 616, startPoint y: 479, endPoint x: 537, endPoint y: 378, distance: 128.7
click at [537, 378] on div "© Mapbox © OpenStreetMap Improve this map" at bounding box center [481, 369] width 962 height 636
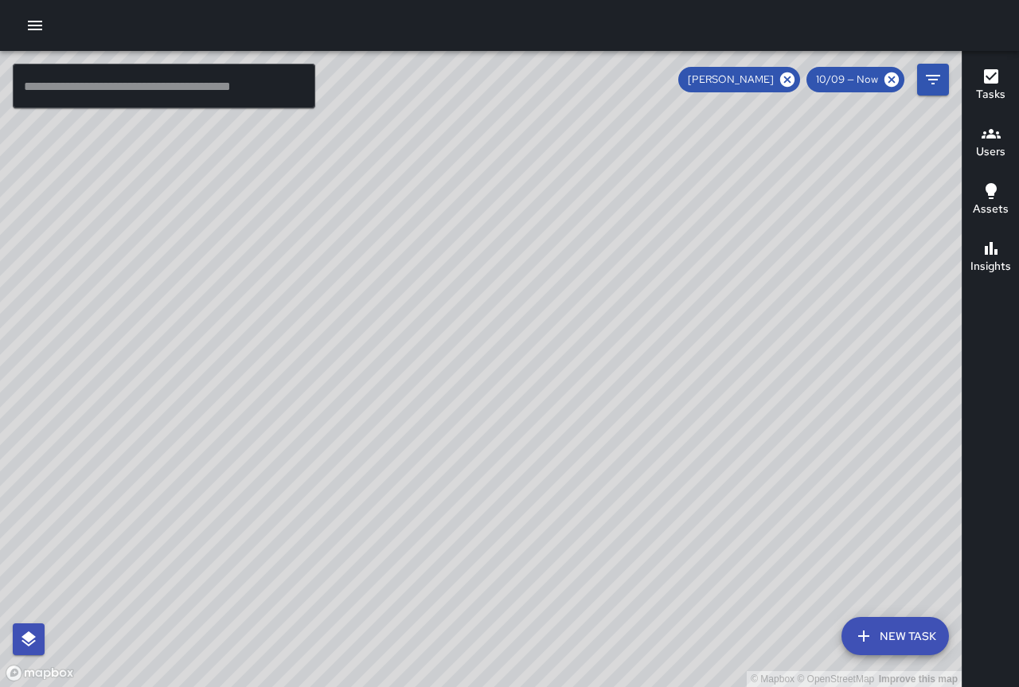
drag, startPoint x: 304, startPoint y: 237, endPoint x: 413, endPoint y: 472, distance: 259.4
click at [406, 475] on div "© Mapbox © OpenStreetMap Improve this map" at bounding box center [481, 369] width 962 height 636
drag, startPoint x: 567, startPoint y: 534, endPoint x: 540, endPoint y: 460, distance: 79.6
click at [540, 460] on div "© Mapbox © OpenStreetMap Improve this map" at bounding box center [481, 369] width 962 height 636
drag, startPoint x: 623, startPoint y: 557, endPoint x: 591, endPoint y: 486, distance: 77.7
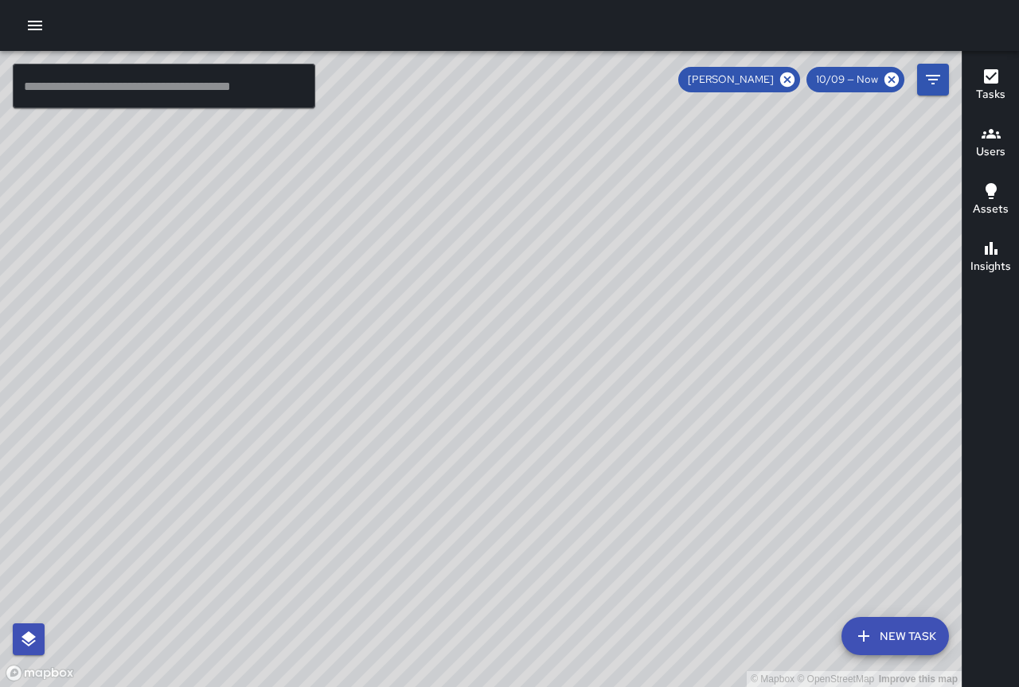
click at [592, 486] on div "© Mapbox © OpenStreetMap Improve this map" at bounding box center [481, 369] width 962 height 636
drag, startPoint x: 632, startPoint y: 473, endPoint x: 619, endPoint y: 373, distance: 101.2
click at [601, 401] on div "© Mapbox © OpenStreetMap Improve this map" at bounding box center [481, 369] width 962 height 636
click at [788, 80] on icon at bounding box center [788, 79] width 14 height 14
drag, startPoint x: 707, startPoint y: 570, endPoint x: 292, endPoint y: 180, distance: 569.6
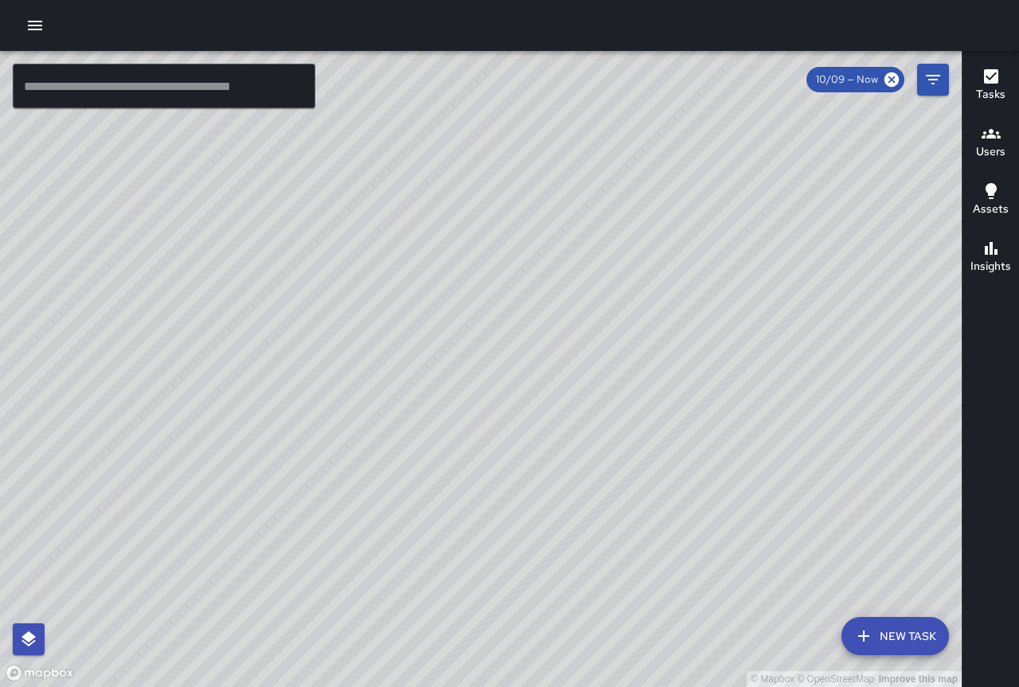
click at [292, 180] on div "© Mapbox © OpenStreetMap Improve this map [PERSON_NAME] [STREET_ADDRESS] Comple…" at bounding box center [481, 369] width 962 height 636
